Goal: Task Accomplishment & Management: Use online tool/utility

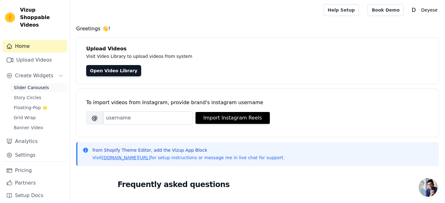
click at [39, 84] on span "Slider Carousels" at bounding box center [31, 87] width 35 height 6
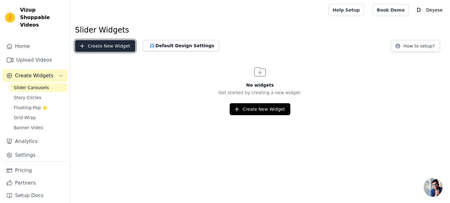
click at [107, 47] on button "Create New Widget" at bounding box center [105, 46] width 60 height 12
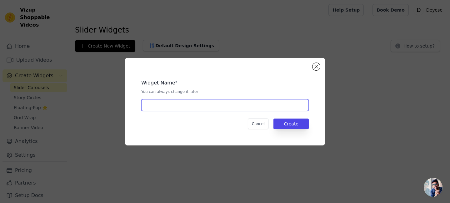
click at [175, 101] on input "text" at bounding box center [224, 105] width 167 height 12
type input "Videos"
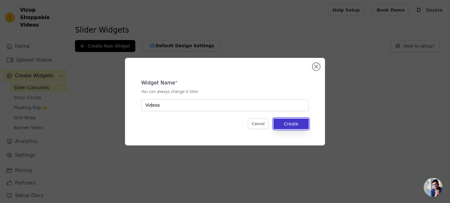
click at [283, 124] on button "Create" at bounding box center [290, 123] width 35 height 11
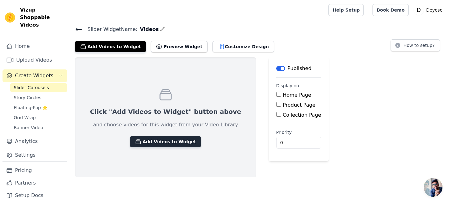
click at [146, 140] on button "Add Videos to Widget" at bounding box center [165, 141] width 71 height 11
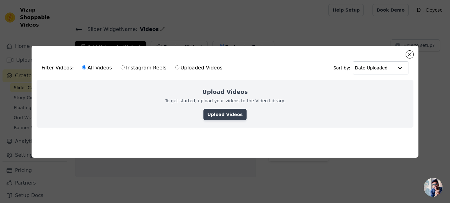
click at [225, 110] on link "Upload Videos" at bounding box center [224, 114] width 43 height 11
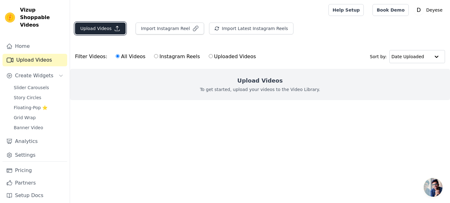
click at [103, 24] on button "Upload Videos" at bounding box center [100, 28] width 51 height 12
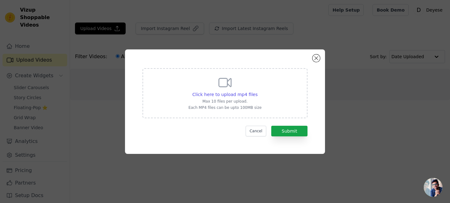
click at [232, 98] on div "Click here to upload mp4 files Max 10 files per upload. Each MP4 files can be u…" at bounding box center [224, 92] width 73 height 35
click at [257, 91] on input "Click here to upload mp4 files Max 10 files per upload. Each MP4 files can be u…" at bounding box center [257, 91] width 0 height 0
type input "C:\fakepath\Vídeo1.mp4"
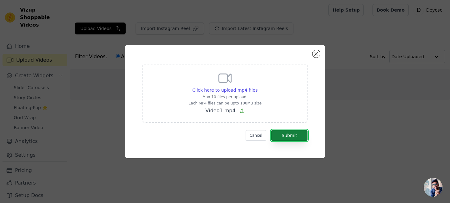
click at [283, 134] on button "Submit" at bounding box center [289, 135] width 36 height 11
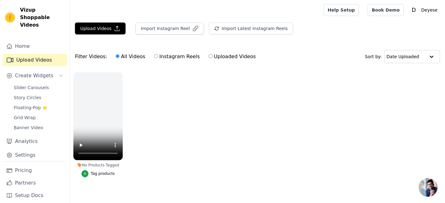
click at [291, 121] on ul "No Products Tagged Tag products" at bounding box center [257, 131] width 375 height 124
click at [88, 22] on main "Upload Videos Import Instagram Reel Import Latest Instagram Reels Import Latest…" at bounding box center [257, 114] width 375 height 188
click at [95, 32] on button "Upload Videos" at bounding box center [100, 28] width 51 height 12
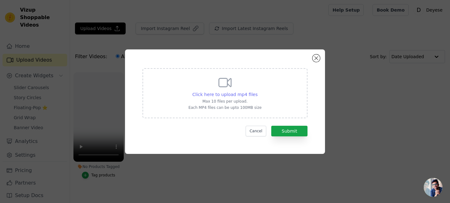
click at [229, 95] on span "Click here to upload mp4 files" at bounding box center [224, 94] width 65 height 5
click at [257, 91] on input "Click here to upload mp4 files Max 10 files per upload. Each MP4 files can be u…" at bounding box center [257, 91] width 0 height 0
type input "C:\fakepath\Video2.mp4"
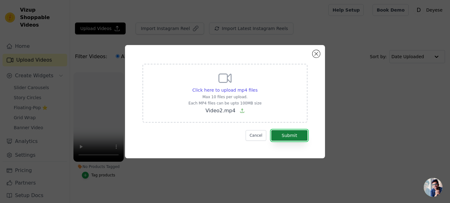
click at [290, 133] on button "Submit" at bounding box center [289, 135] width 36 height 11
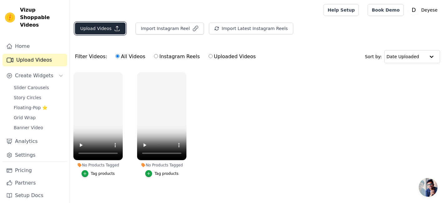
click at [98, 25] on button "Upload Videos" at bounding box center [100, 28] width 51 height 12
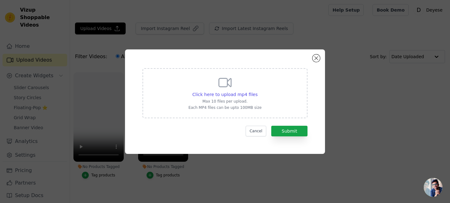
click at [244, 91] on div "Click here to upload mp4 files Max 10 files per upload. Each MP4 files can be u…" at bounding box center [224, 92] width 73 height 35
click at [257, 91] on input "Click here to upload mp4 files Max 10 files per upload. Each MP4 files can be u…" at bounding box center [257, 91] width 0 height 0
type input "C:\fakepath\Video3.mp4"
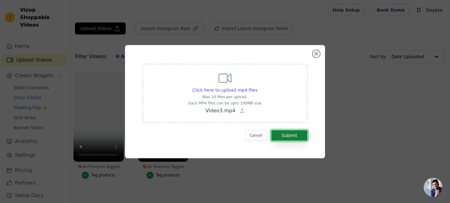
click at [284, 135] on button "Submit" at bounding box center [289, 135] width 36 height 11
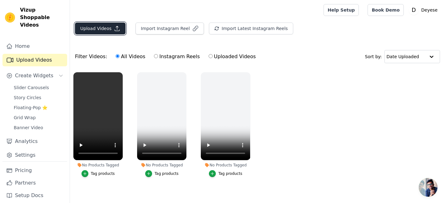
click at [105, 29] on button "Upload Videos" at bounding box center [100, 28] width 51 height 12
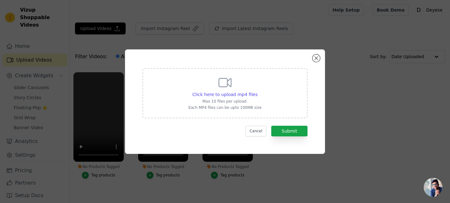
click at [203, 106] on p "Each MP4 files can be upto 100MB size" at bounding box center [224, 107] width 73 height 5
click at [257, 91] on input "Click here to upload mp4 files Max 10 files per upload. Each MP4 files can be u…" at bounding box center [257, 91] width 0 height 0
type input "C:\fakepath\Vídeo4.mp4"
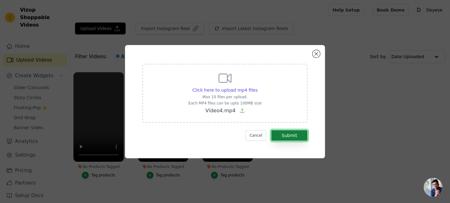
click at [289, 137] on button "Submit" at bounding box center [289, 135] width 36 height 11
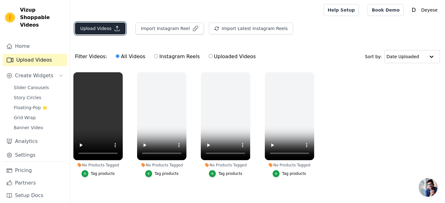
click at [99, 30] on button "Upload Videos" at bounding box center [100, 28] width 51 height 12
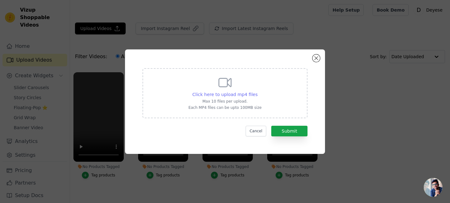
click at [215, 96] on span "Click here to upload mp4 files" at bounding box center [224, 94] width 65 height 5
click at [257, 91] on input "Click here to upload mp4 files Max 10 files per upload. Each MP4 files can be u…" at bounding box center [257, 91] width 0 height 0
type input "C:\fakepath\Video5.mp4"
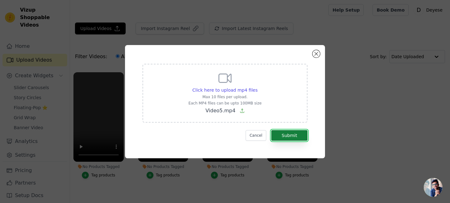
click at [289, 136] on button "Submit" at bounding box center [289, 135] width 36 height 11
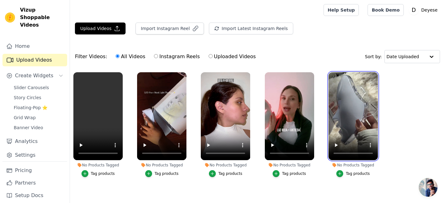
drag, startPoint x: 360, startPoint y: 105, endPoint x: 352, endPoint y: 41, distance: 64.3
click at [352, 41] on div "Upload Videos Import Instagram Reel Import Latest Instagram Reels Import Latest…" at bounding box center [257, 107] width 375 height 170
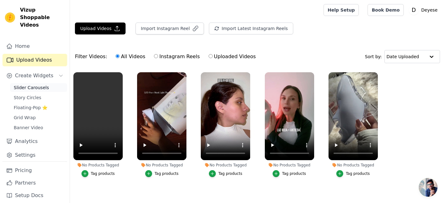
click at [29, 84] on span "Slider Carousels" at bounding box center [31, 87] width 35 height 6
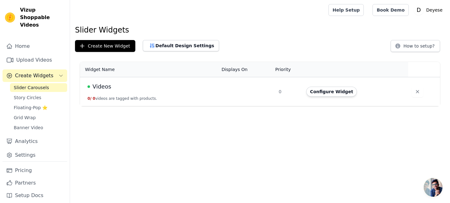
click at [215, 83] on td "Videos 0 / 0 videos are tagged with products." at bounding box center [149, 91] width 138 height 29
click at [101, 87] on span "Videos" at bounding box center [101, 86] width 19 height 9
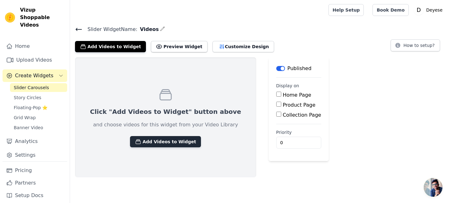
click at [147, 139] on button "Add Videos to Widget" at bounding box center [165, 141] width 71 height 11
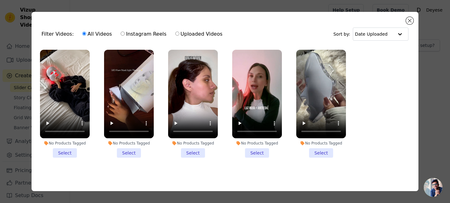
click at [317, 150] on li "No Products Tagged Select" at bounding box center [321, 104] width 50 height 108
click at [0, 0] on input "No Products Tagged Select" at bounding box center [0, 0] width 0 height 0
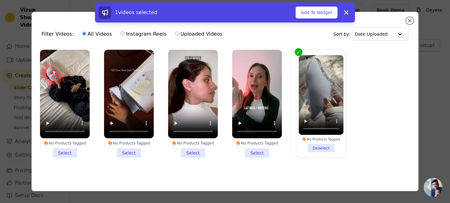
click at [252, 152] on li "No Products Tagged Select" at bounding box center [257, 104] width 50 height 108
click at [0, 0] on input "No Products Tagged Select" at bounding box center [0, 0] width 0 height 0
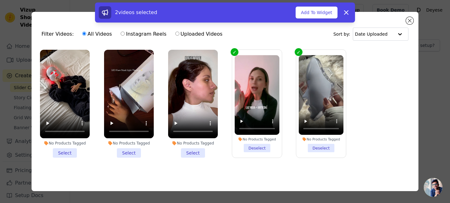
click at [190, 152] on li "No Products Tagged Select" at bounding box center [193, 104] width 50 height 108
click at [0, 0] on input "No Products Tagged Select" at bounding box center [0, 0] width 0 height 0
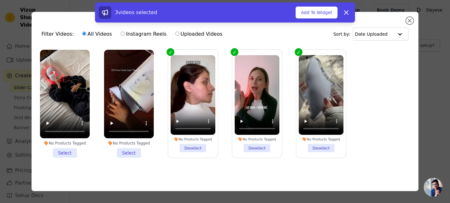
click at [131, 149] on li "No Products Tagged Select" at bounding box center [129, 104] width 50 height 108
click at [0, 0] on input "No Products Tagged Select" at bounding box center [0, 0] width 0 height 0
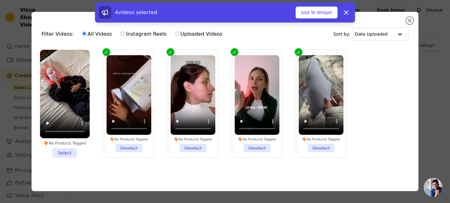
click at [68, 151] on li "No Products Tagged Select" at bounding box center [65, 104] width 50 height 108
click at [0, 0] on input "No Products Tagged Select" at bounding box center [0, 0] width 0 height 0
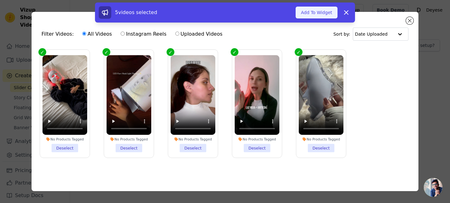
click at [315, 17] on button "Add To Widget" at bounding box center [316, 13] width 42 height 12
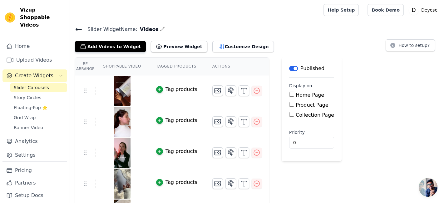
click at [289, 105] on input "Product Page" at bounding box center [291, 103] width 5 height 5
checkbox input "true"
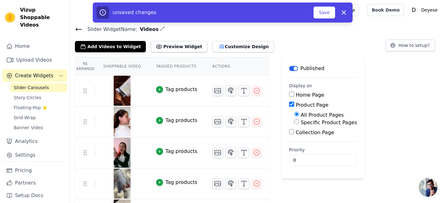
click at [294, 121] on input "Specific Product Pages" at bounding box center [296, 121] width 5 height 5
radio input "true"
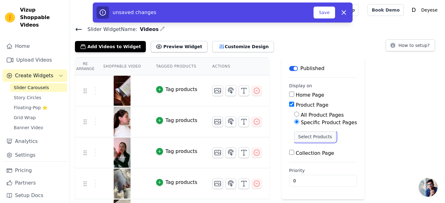
click at [294, 134] on button "Select Products" at bounding box center [315, 136] width 42 height 11
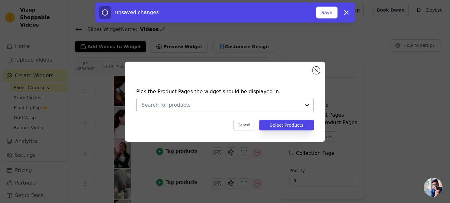
click at [303, 104] on div at bounding box center [307, 105] width 12 height 14
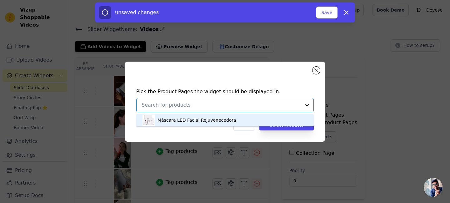
click at [223, 122] on div "Máscara LED Facial Rejuvenecedora" at bounding box center [196, 120] width 79 height 6
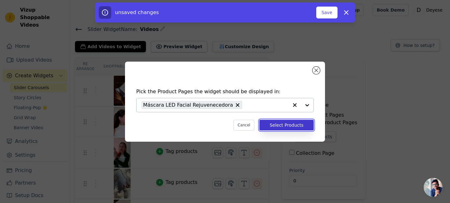
click at [281, 125] on button "Select Products" at bounding box center [286, 125] width 54 height 11
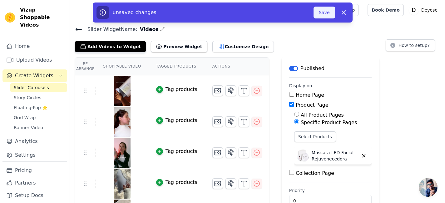
click at [327, 12] on button "Save" at bounding box center [324, 13] width 21 height 12
click at [326, 9] on button "Save" at bounding box center [324, 13] width 21 height 12
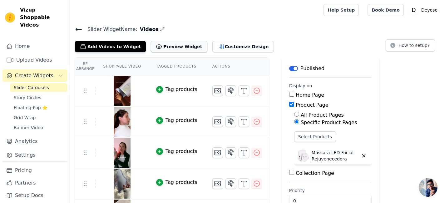
click at [173, 46] on button "Preview Widget" at bounding box center [179, 46] width 56 height 11
click at [221, 44] on button "Customize Design" at bounding box center [243, 46] width 62 height 11
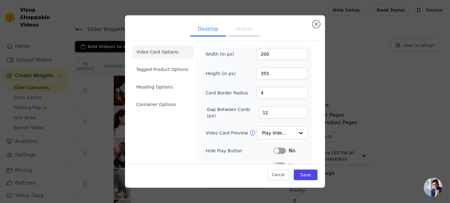
click at [244, 29] on button "Mobile" at bounding box center [243, 30] width 31 height 14
click at [214, 31] on button "Desktop" at bounding box center [208, 30] width 36 height 14
click at [245, 30] on button "Mobile" at bounding box center [243, 30] width 31 height 14
click at [207, 28] on button "Desktop" at bounding box center [208, 30] width 36 height 14
click at [281, 130] on input "Video Card Preview" at bounding box center [278, 133] width 32 height 12
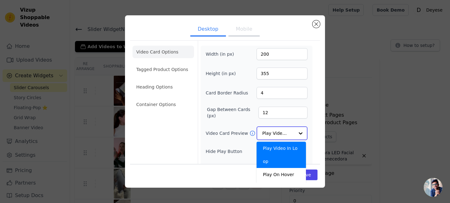
click at [281, 130] on input "Video Card Preview" at bounding box center [278, 133] width 32 height 12
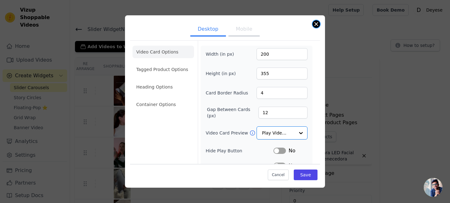
click at [315, 24] on button "Close modal" at bounding box center [315, 23] width 7 height 7
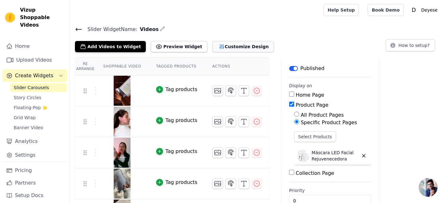
click at [212, 45] on button "Customize Design" at bounding box center [243, 46] width 62 height 11
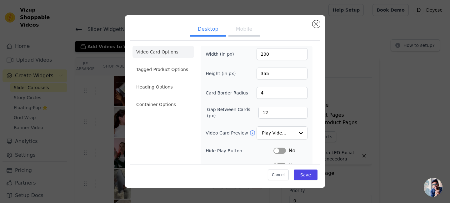
click at [242, 29] on button "Mobile" at bounding box center [243, 30] width 31 height 14
click at [212, 29] on button "Desktop" at bounding box center [208, 30] width 36 height 14
click at [317, 24] on button "Close modal" at bounding box center [315, 23] width 7 height 7
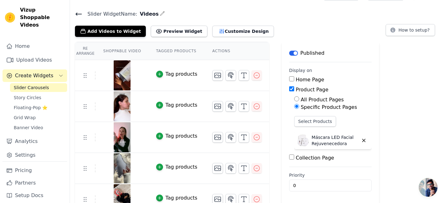
scroll to position [27, 0]
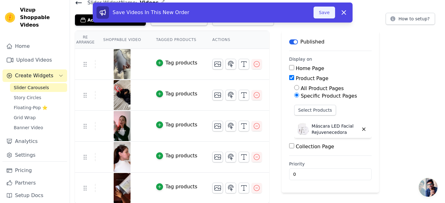
click at [325, 11] on button "Save" at bounding box center [324, 13] width 21 height 12
click at [325, 12] on button "Save" at bounding box center [324, 13] width 21 height 12
